Goal: Navigation & Orientation: Find specific page/section

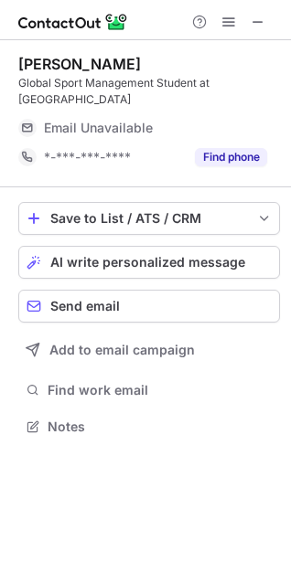
scroll to position [414, 291]
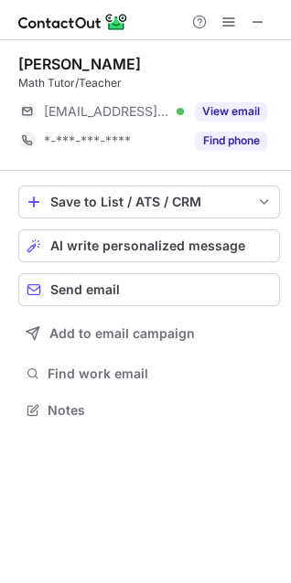
scroll to position [397, 291]
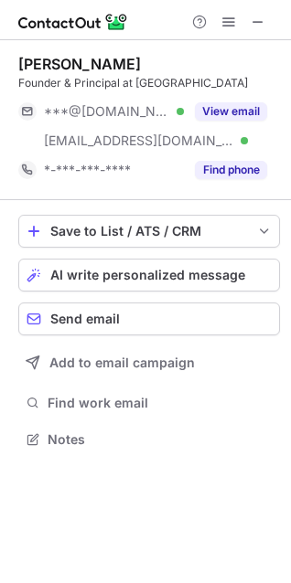
scroll to position [427, 291]
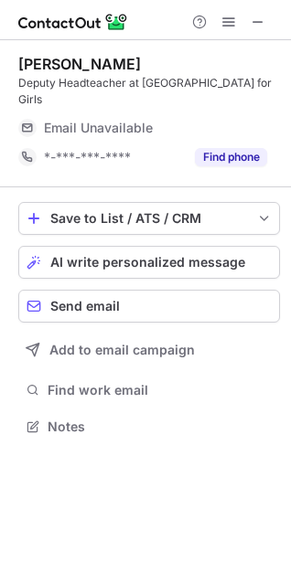
scroll to position [414, 291]
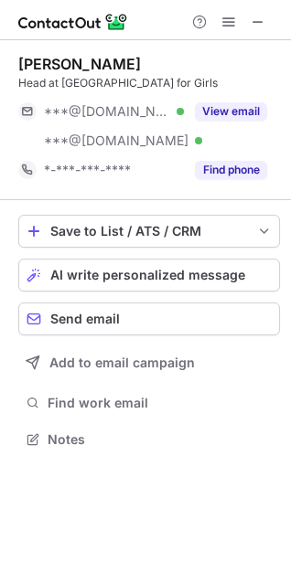
scroll to position [427, 291]
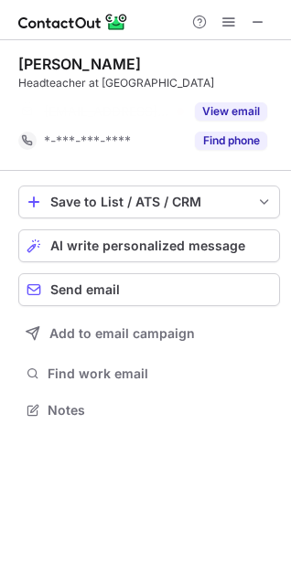
scroll to position [368, 291]
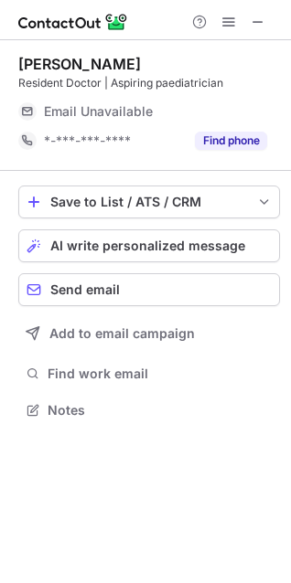
scroll to position [397, 291]
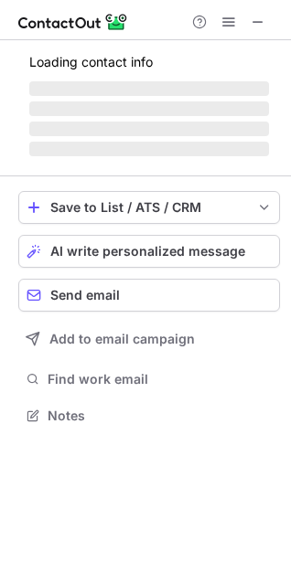
scroll to position [397, 291]
